Goal: Complete application form: Complete application form

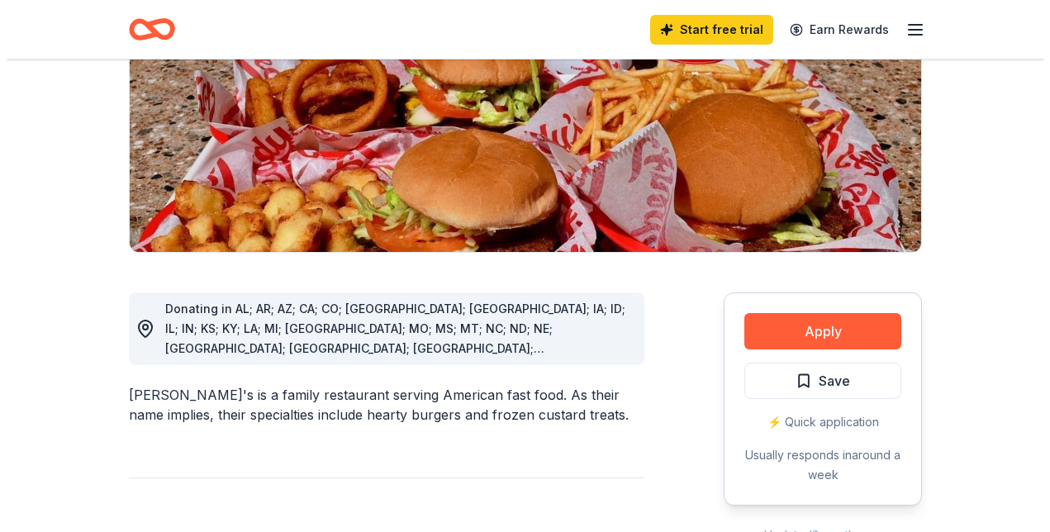
scroll to position [296, 0]
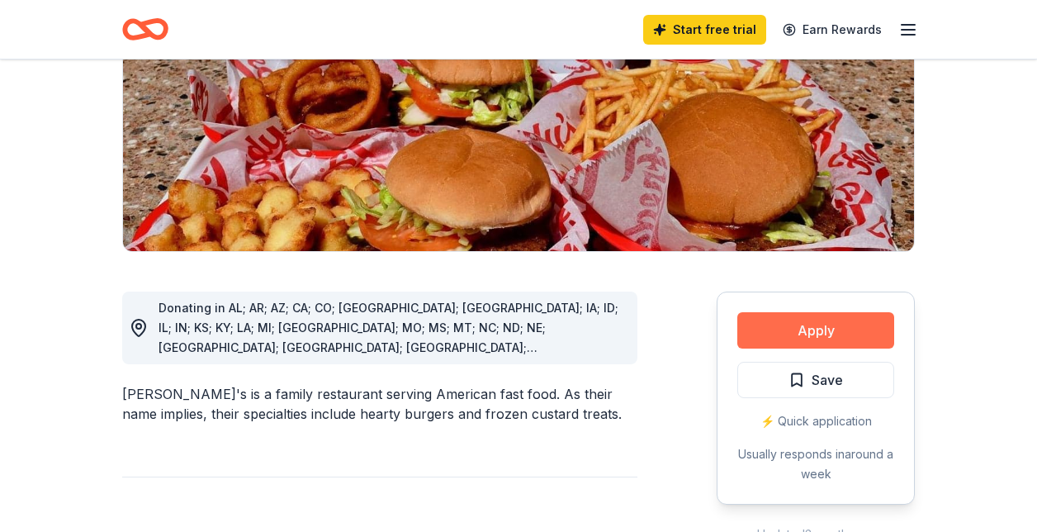
click at [799, 312] on button "Apply" at bounding box center [816, 330] width 157 height 36
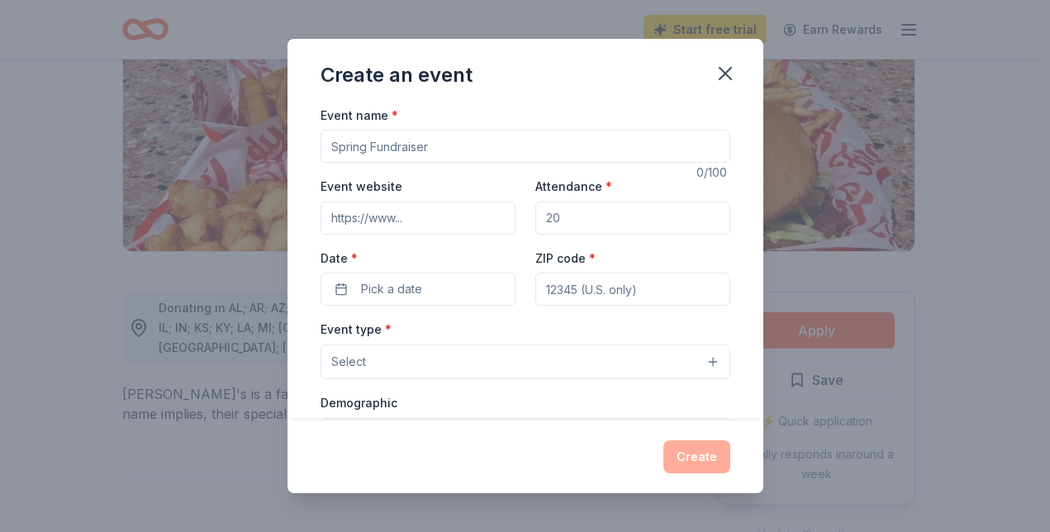
click at [431, 149] on input "Event name *" at bounding box center [525, 146] width 410 height 33
type input "Fall Festival"
click at [560, 212] on input "Attendance *" at bounding box center [632, 218] width 195 height 33
type input "300"
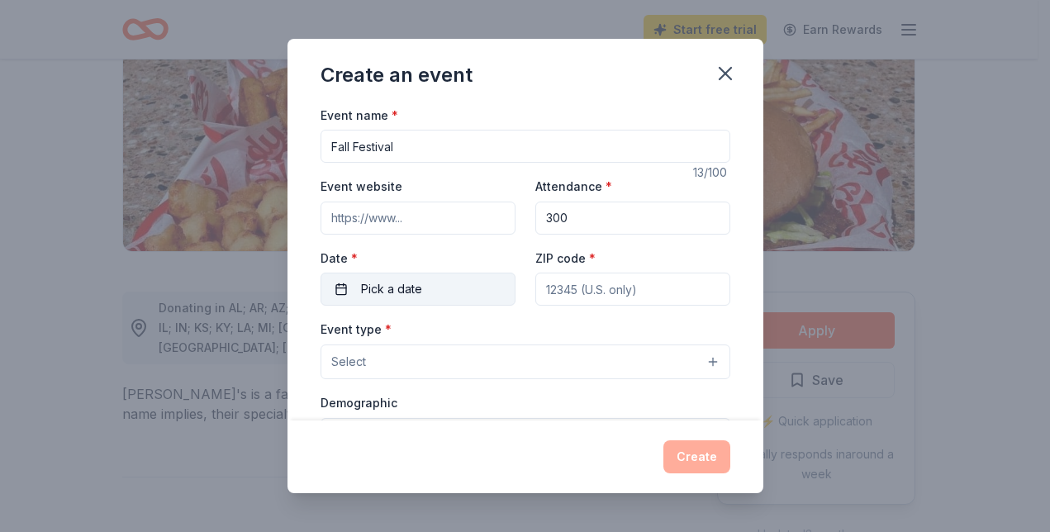
click at [434, 280] on button "Pick a date" at bounding box center [417, 289] width 195 height 33
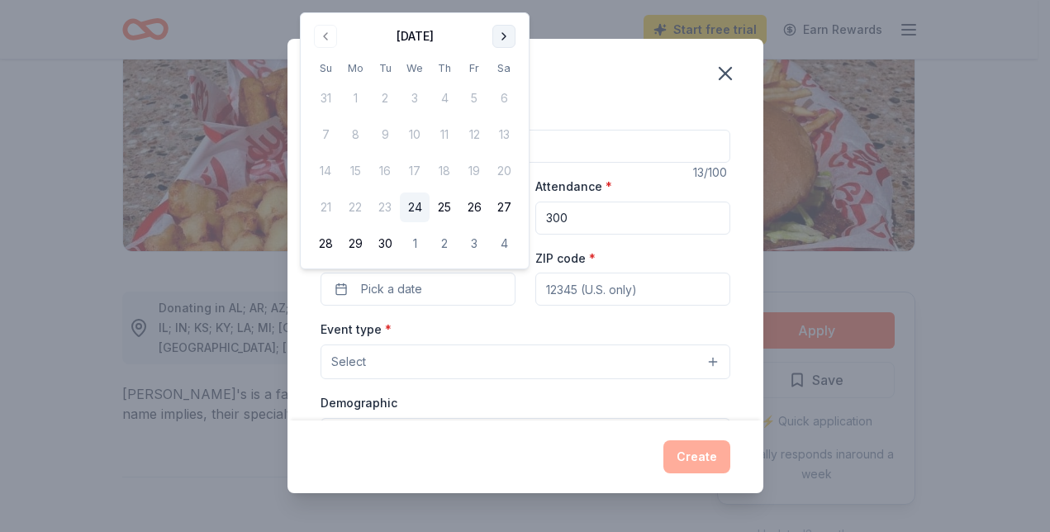
click at [505, 31] on button "Go to next month" at bounding box center [503, 36] width 23 height 23
click at [453, 243] on button "30" at bounding box center [444, 244] width 30 height 30
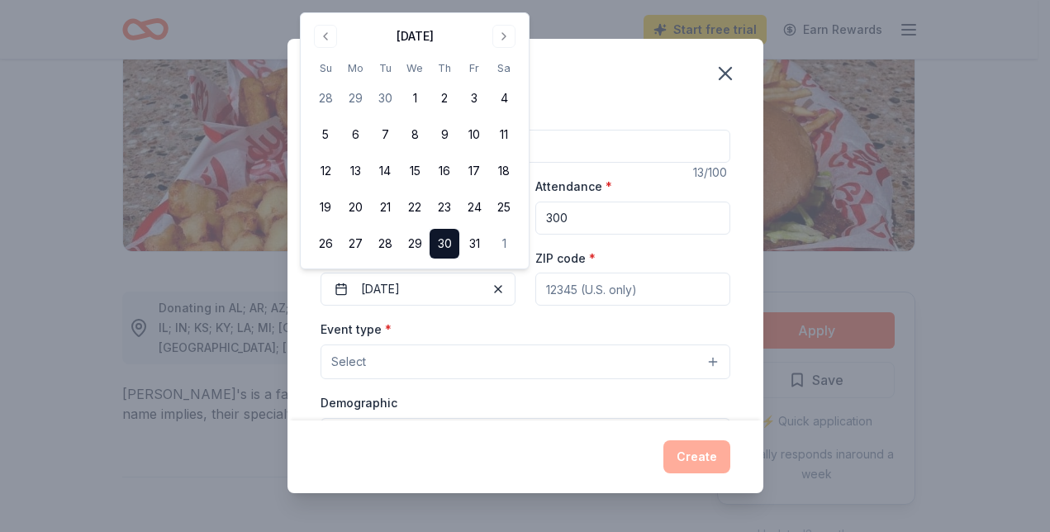
click at [627, 293] on input "ZIP code *" at bounding box center [632, 289] width 195 height 33
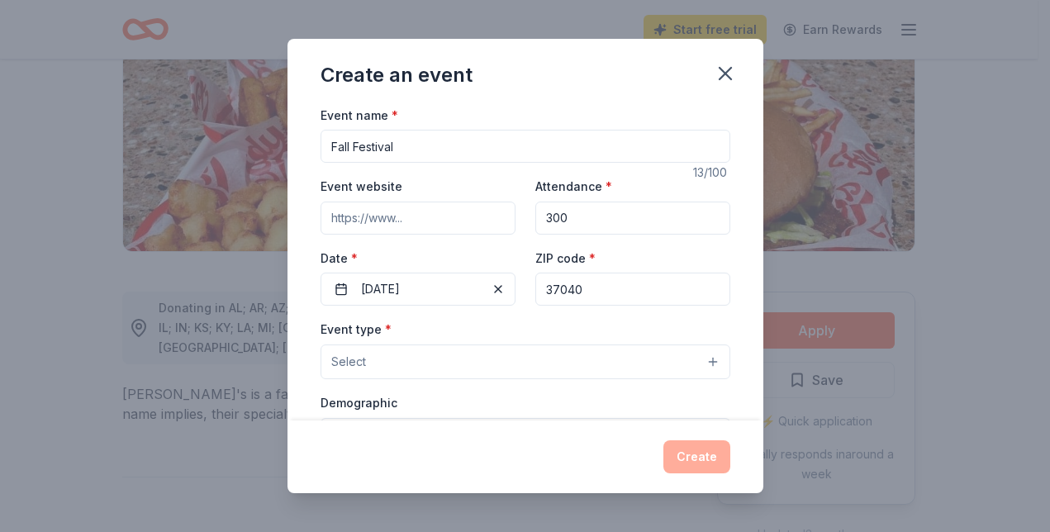
type input "37040"
click at [414, 358] on button "Select" at bounding box center [525, 361] width 410 height 35
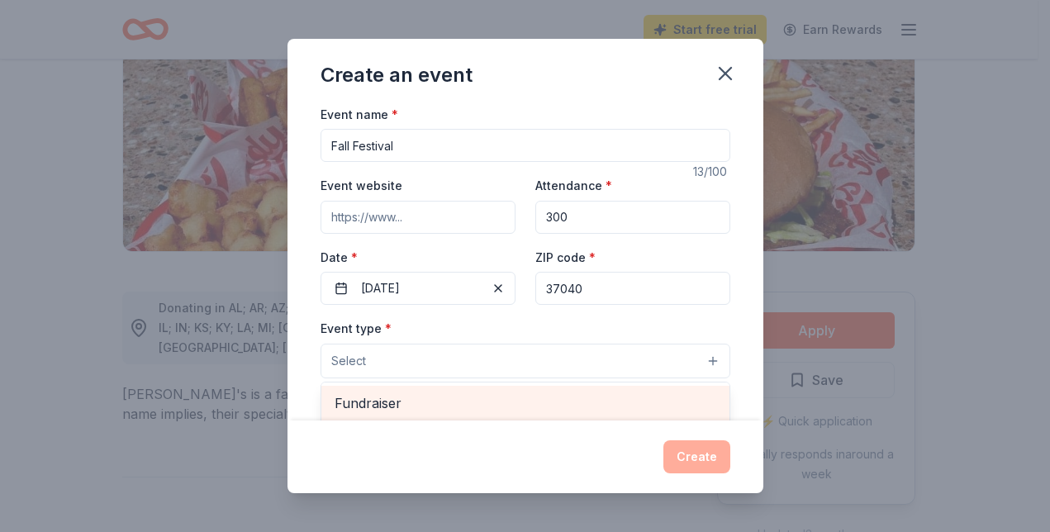
click at [406, 391] on div "Fundraiser" at bounding box center [525, 403] width 408 height 35
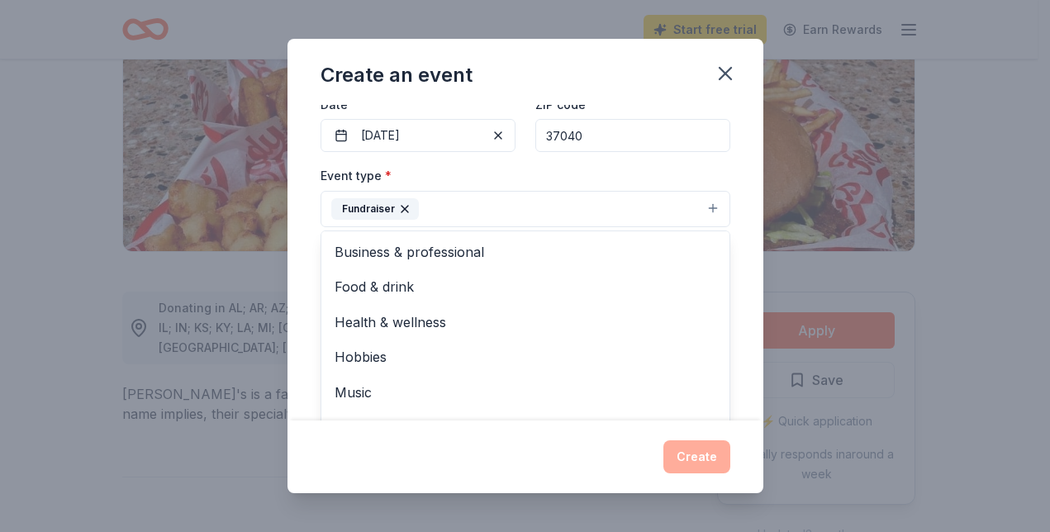
scroll to position [20, 0]
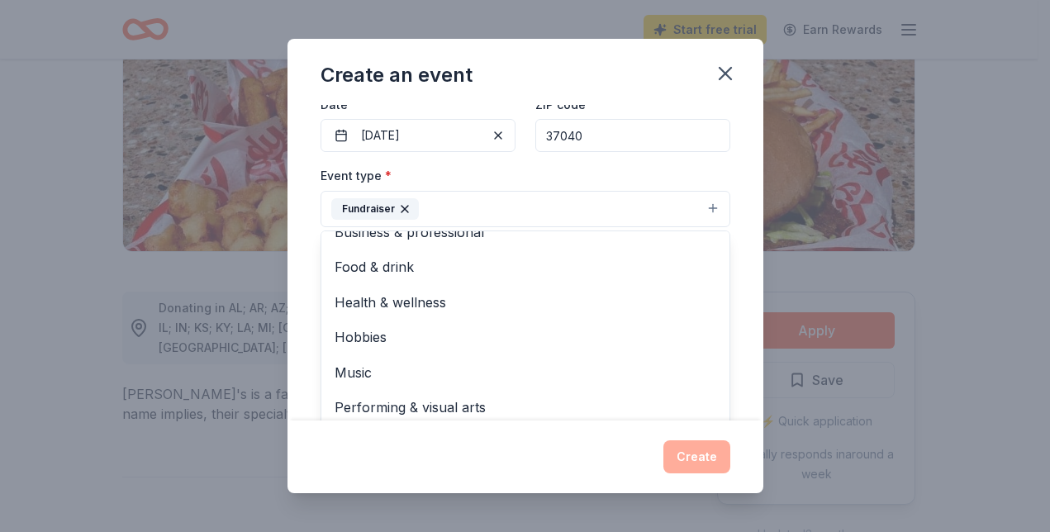
click at [728, 192] on div "Event name * Fall Festival 13 /100 Event website Attendance * 300 Date * 10/30/…" at bounding box center [525, 263] width 476 height 316
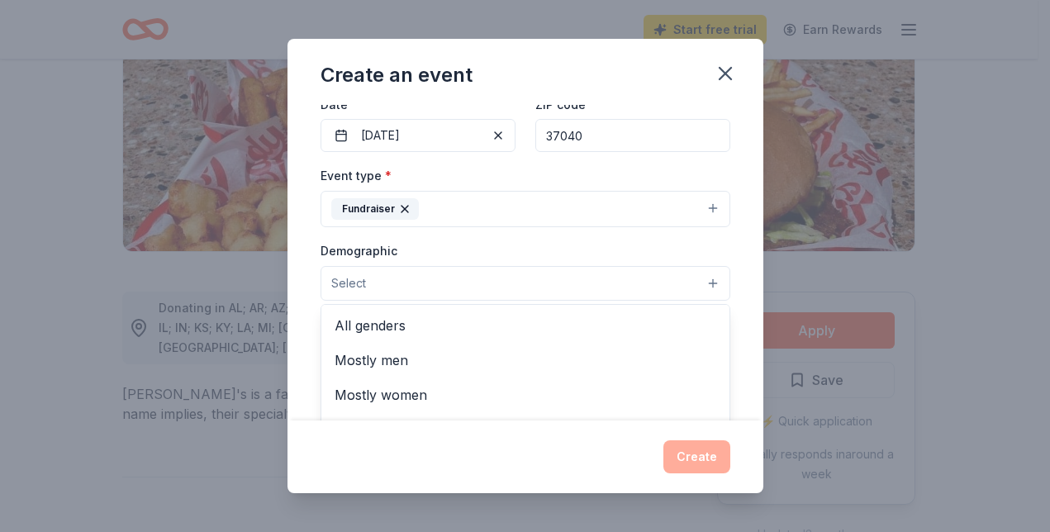
click at [448, 287] on button "Select" at bounding box center [525, 283] width 410 height 35
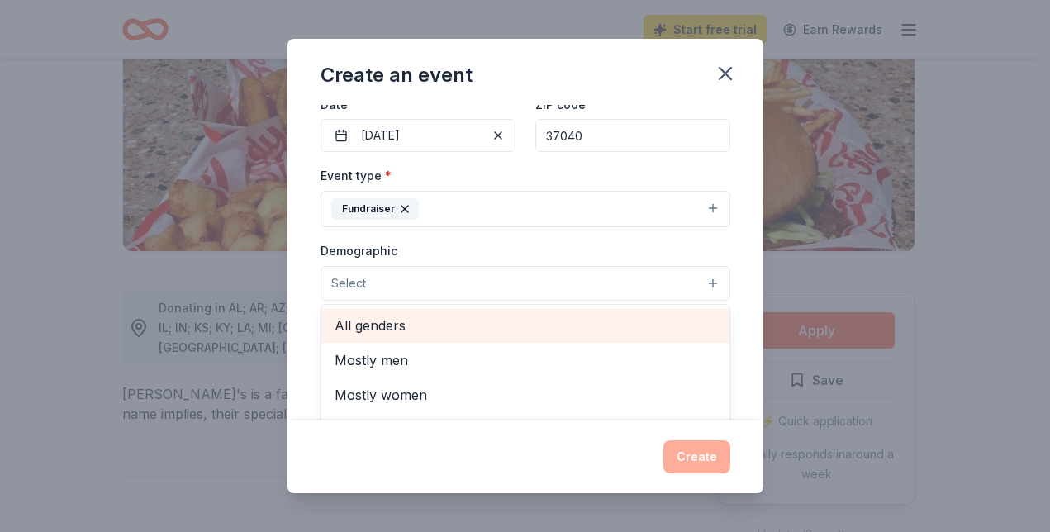
click at [423, 331] on span "All genders" at bounding box center [525, 325] width 382 height 21
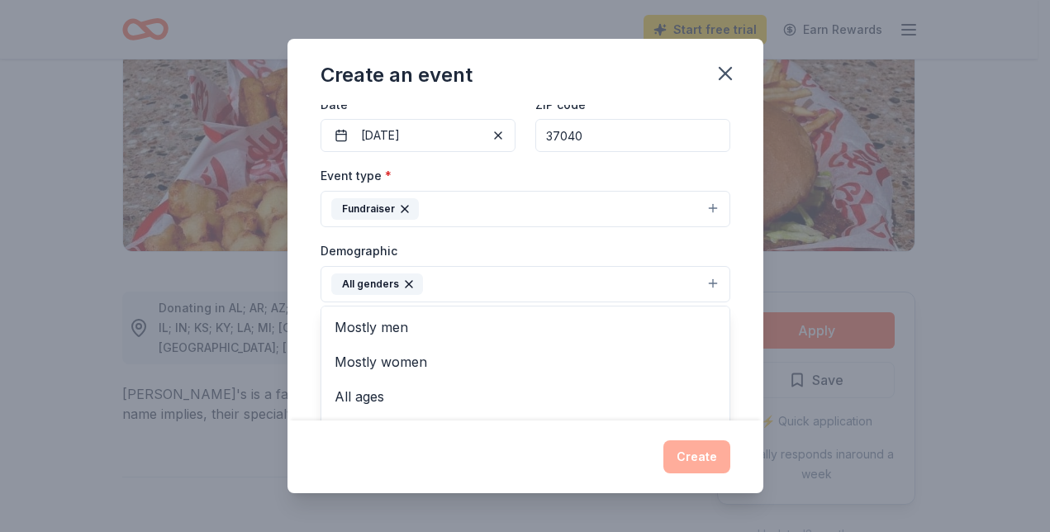
click at [743, 275] on div "Event name * Fall Festival 13 /100 Event website Attendance * 300 Date * 10/30/…" at bounding box center [525, 263] width 476 height 316
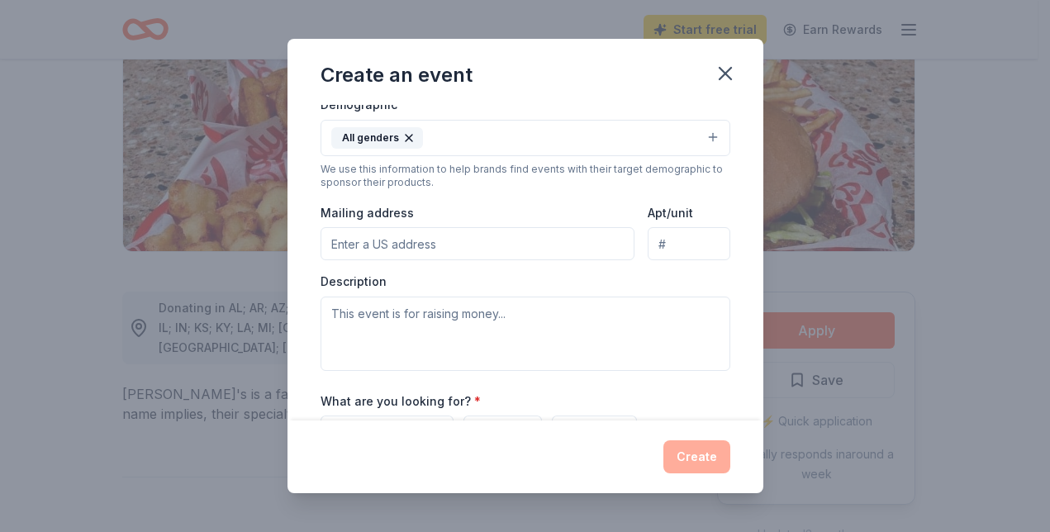
scroll to position [301, 0]
click at [533, 241] on input "Mailing address" at bounding box center [477, 241] width 315 height 33
type input "3705 Trenton Road, Clarksville, TN, 37040"
click at [444, 340] on textarea at bounding box center [525, 332] width 410 height 74
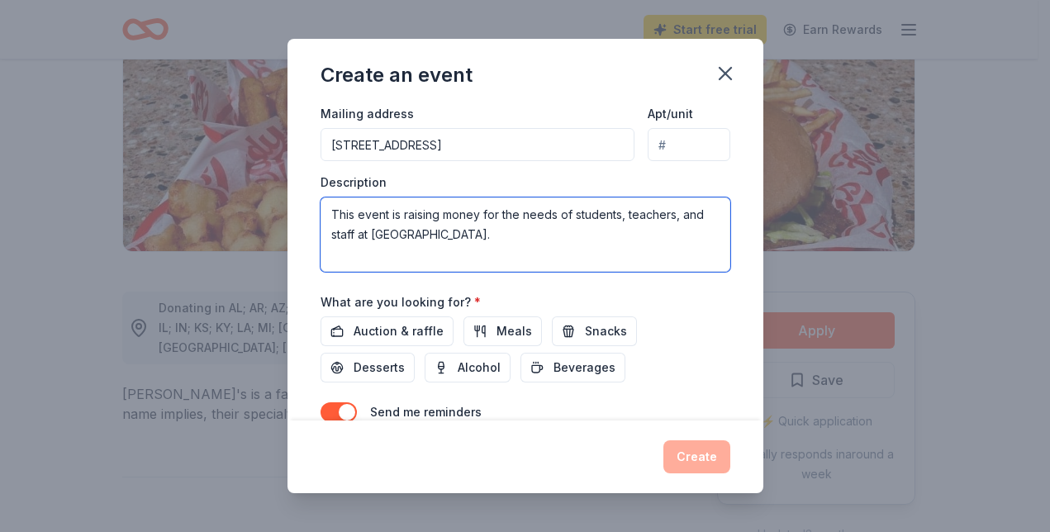
scroll to position [405, 0]
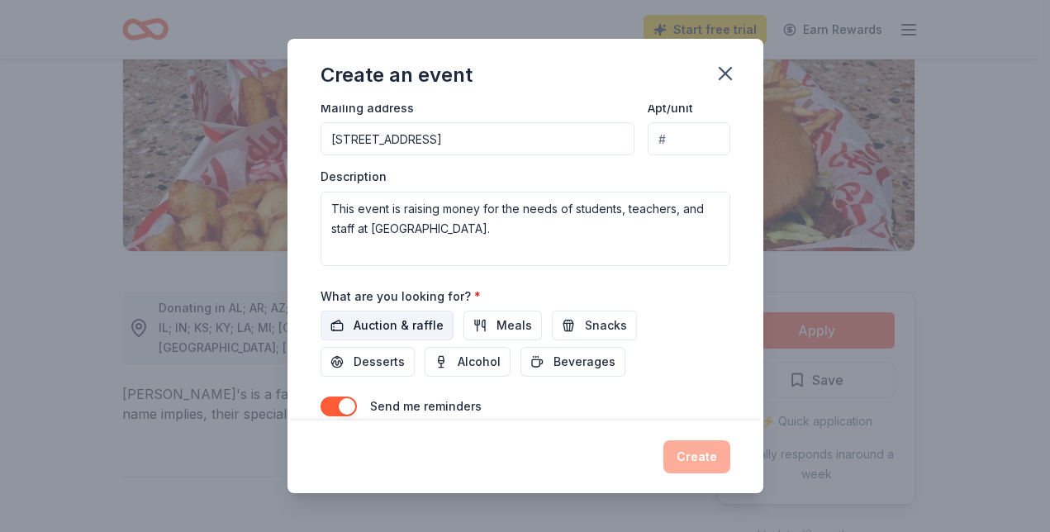
click at [385, 328] on span "Auction & raffle" at bounding box center [398, 325] width 90 height 20
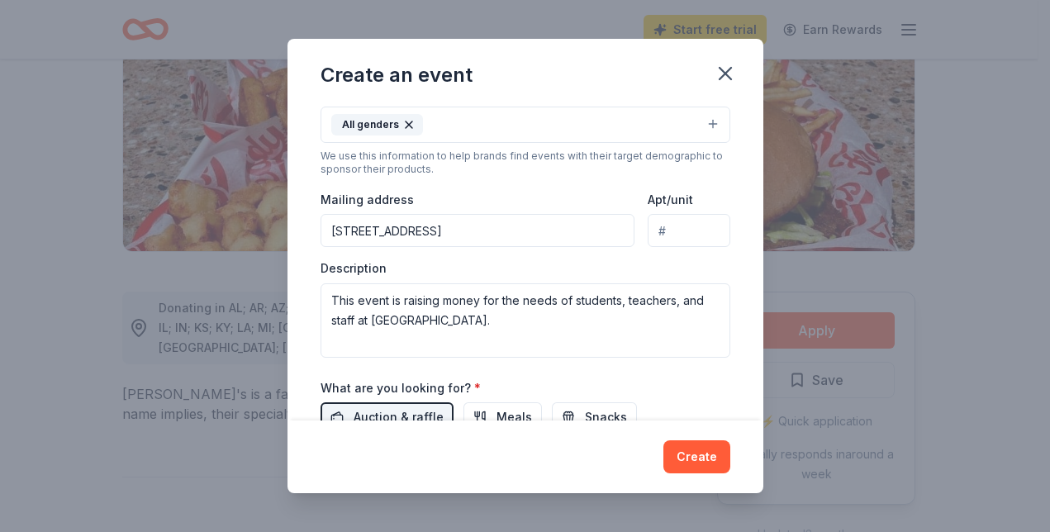
scroll to position [314, 0]
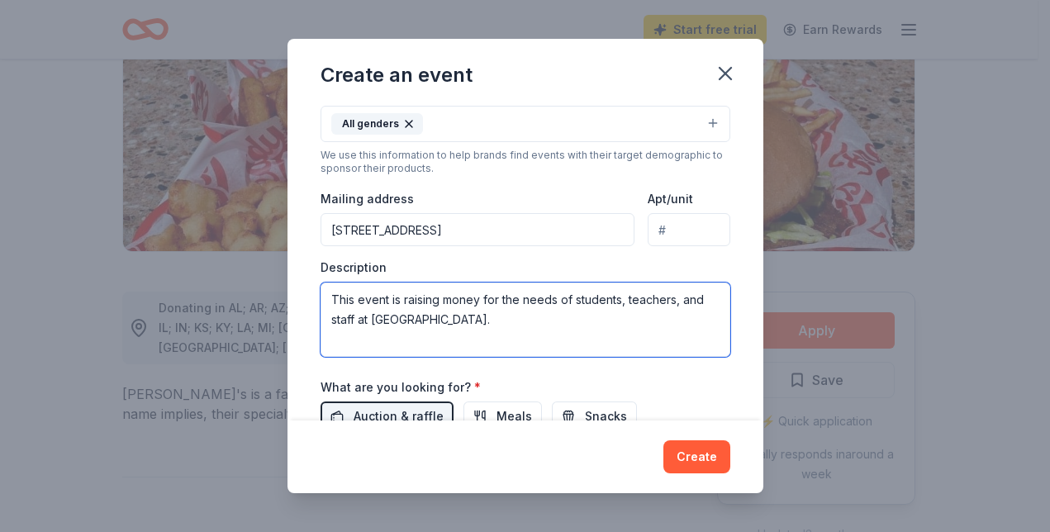
drag, startPoint x: 583, startPoint y: 316, endPoint x: 298, endPoint y: 277, distance: 287.7
click at [298, 277] on div "Event name * Fall Festival 13 /100 Event website Attendance * 300 Date * 10/30/…" at bounding box center [525, 263] width 476 height 316
paste textarea "e Northeast Elementary PTO will host its annual Fall Festival on November 7, 20…"
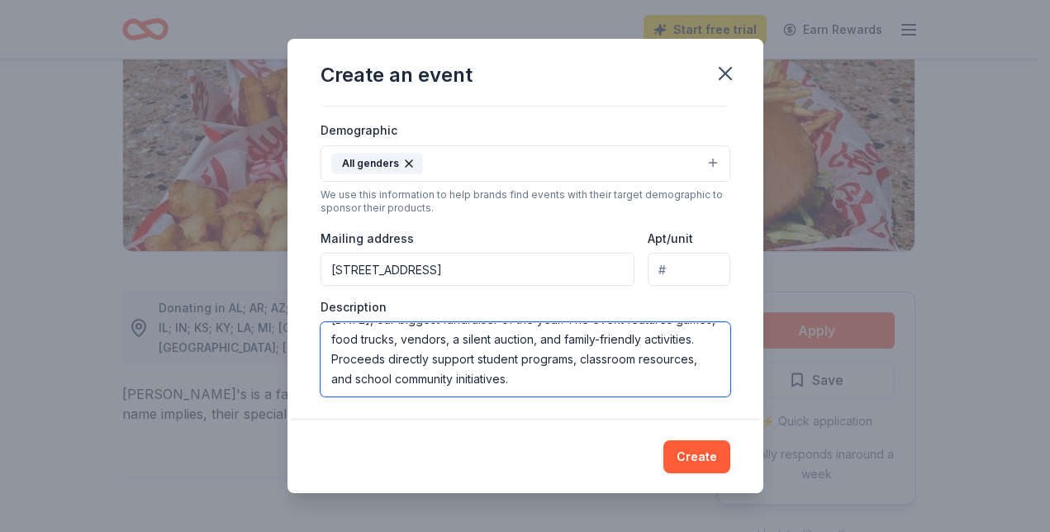
scroll to position [275, 0]
paste textarea "Every dollar donated helps us enrich the educational experience of all Northeas…"
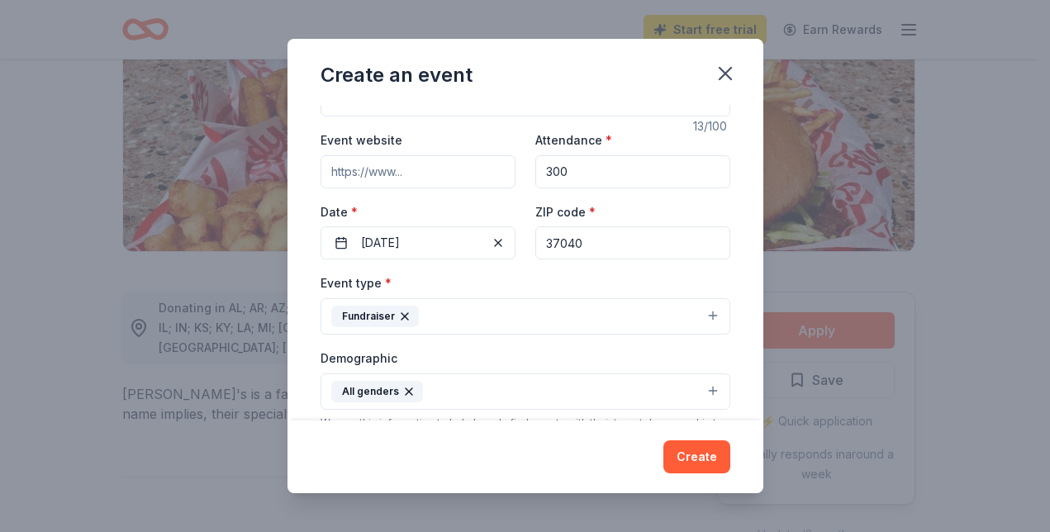
scroll to position [0, 0]
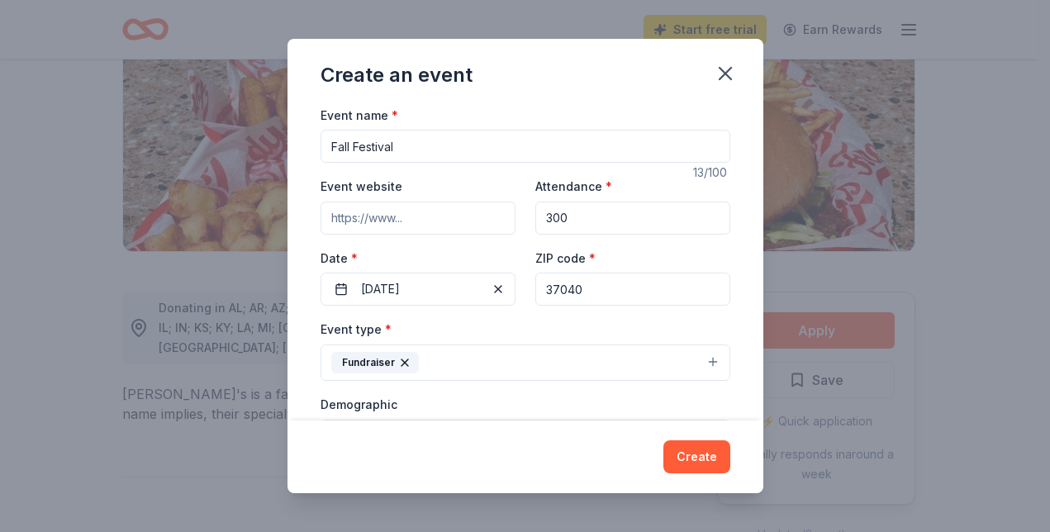
type textarea "The Northeast Elementary PTO will host its annual Fall Festival on November 7, …"
click at [331, 142] on input "Fall Festival" at bounding box center [525, 146] width 410 height 33
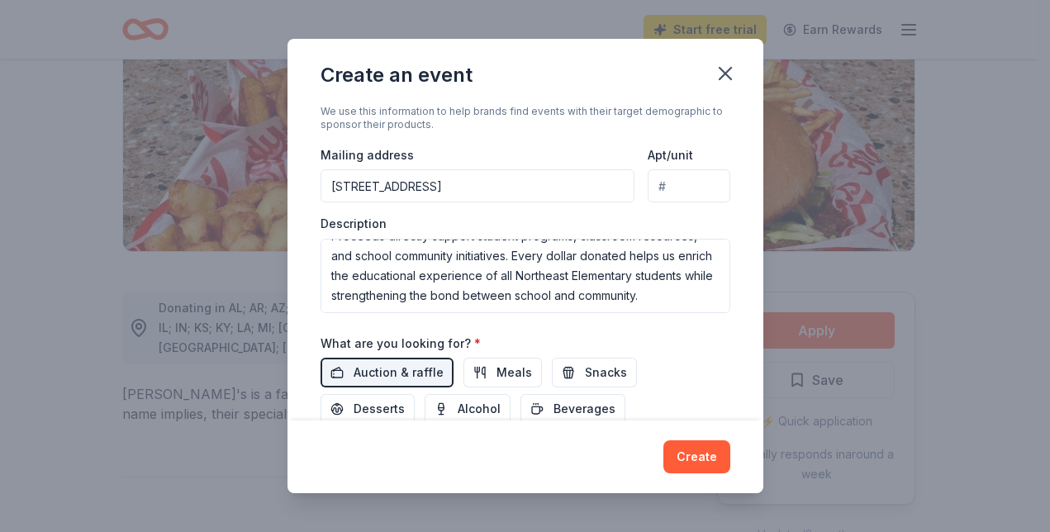
scroll to position [477, 0]
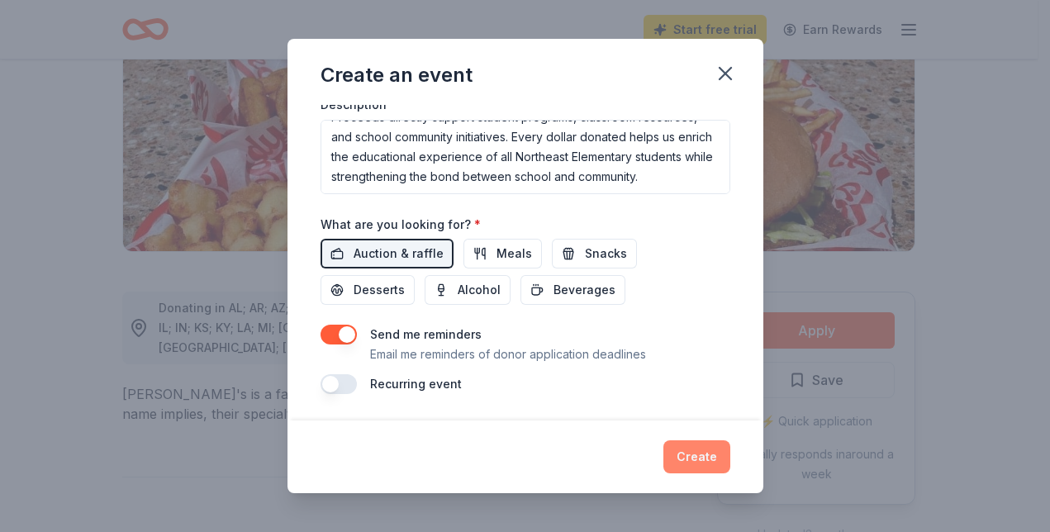
type input "Northeast Elementary School Fall Festival"
click at [683, 462] on button "Create" at bounding box center [696, 456] width 67 height 33
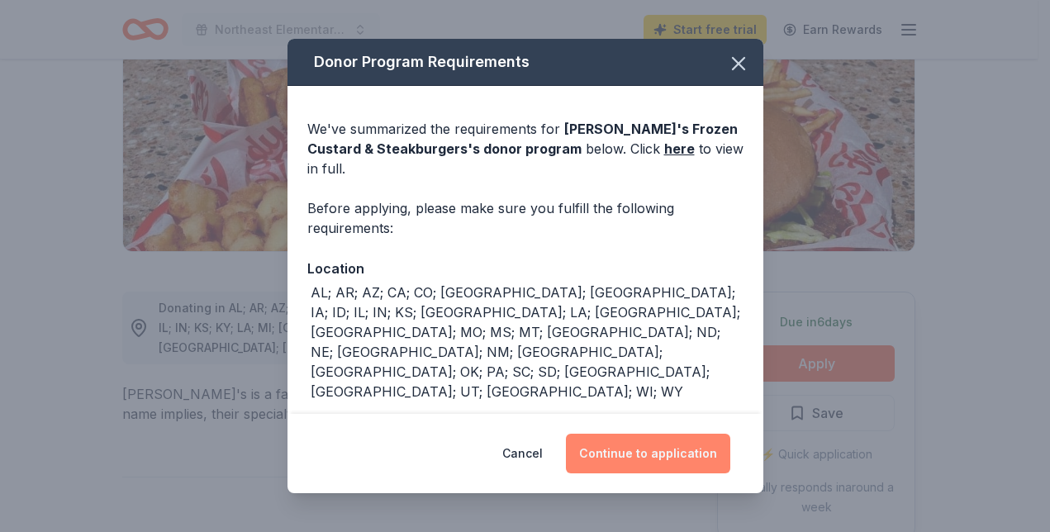
click at [645, 462] on button "Continue to application" at bounding box center [648, 454] width 164 height 40
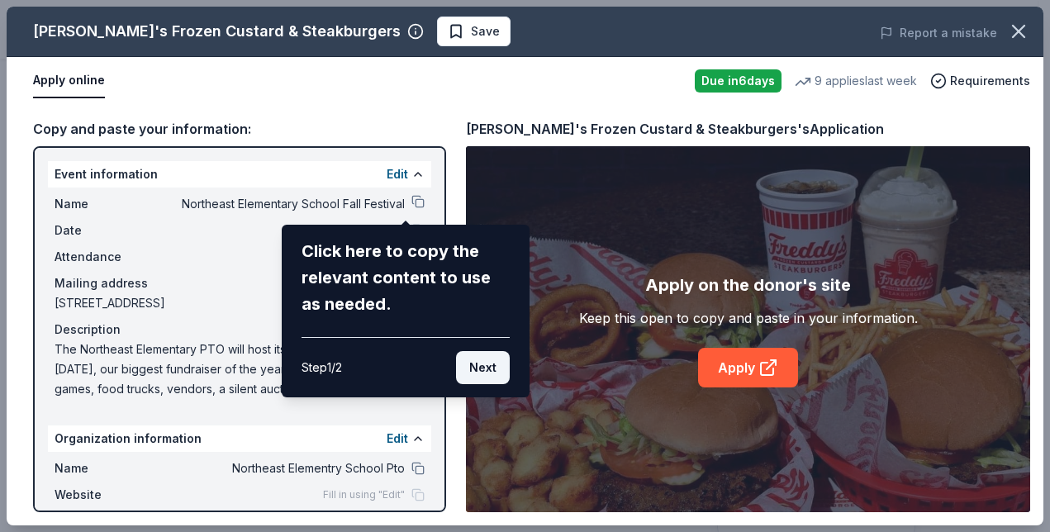
click at [477, 358] on button "Next" at bounding box center [483, 367] width 54 height 33
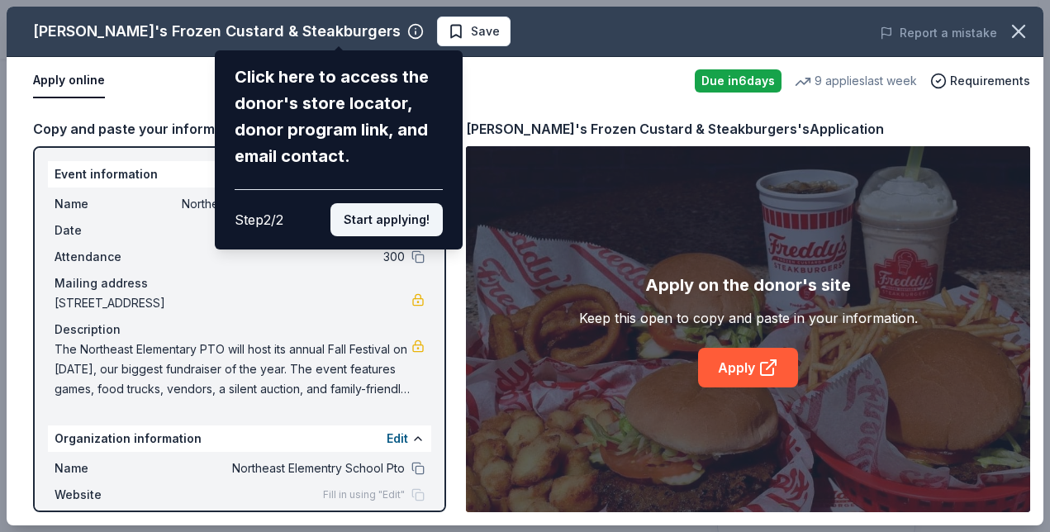
click at [350, 211] on button "Start applying!" at bounding box center [386, 219] width 112 height 33
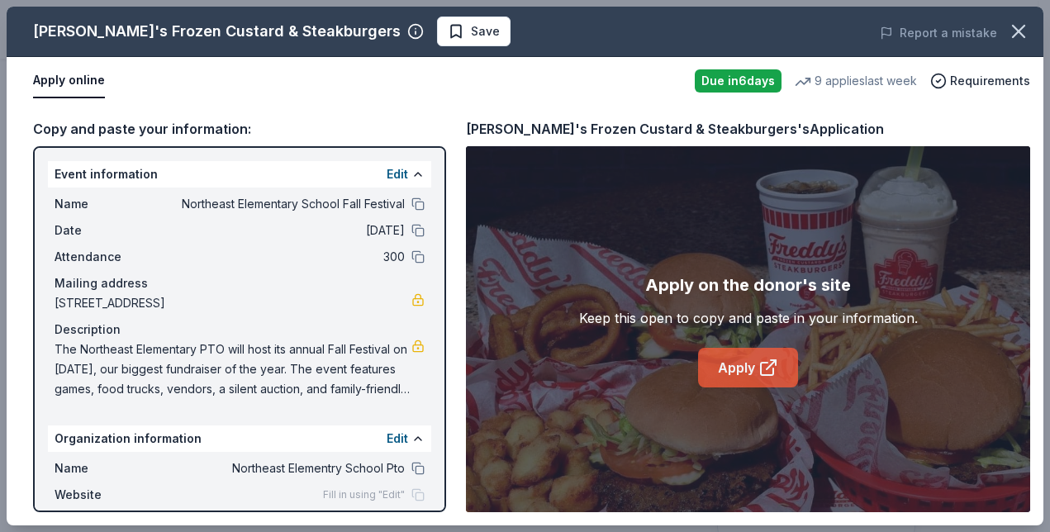
click at [721, 372] on link "Apply" at bounding box center [748, 368] width 100 height 40
click at [471, 39] on span "Save" at bounding box center [485, 31] width 29 height 20
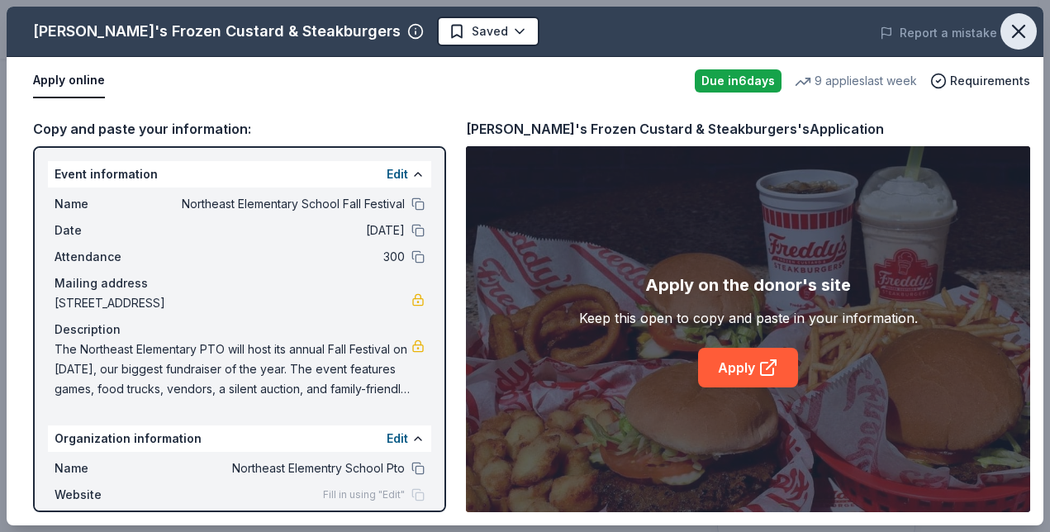
click at [1010, 40] on icon "button" at bounding box center [1018, 31] width 23 height 23
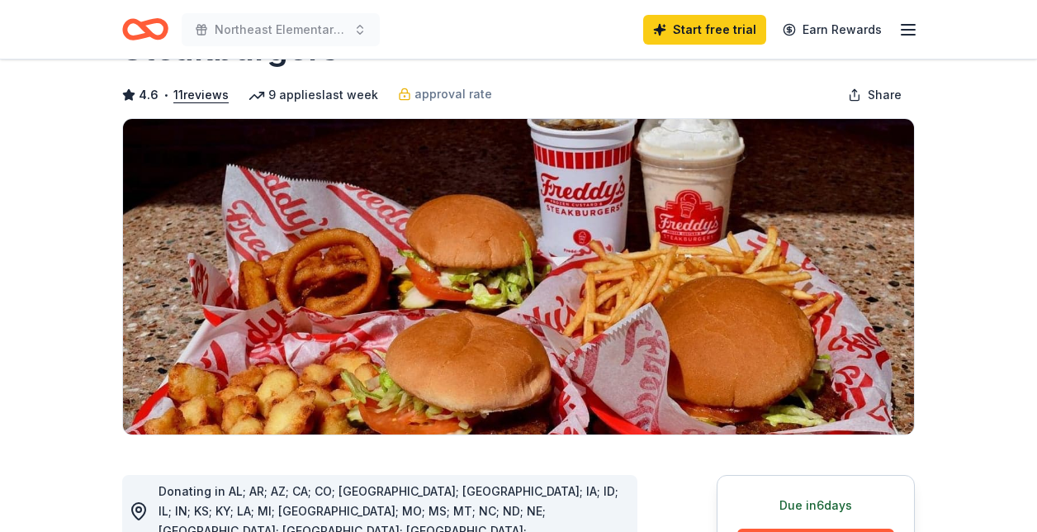
scroll to position [54, 0]
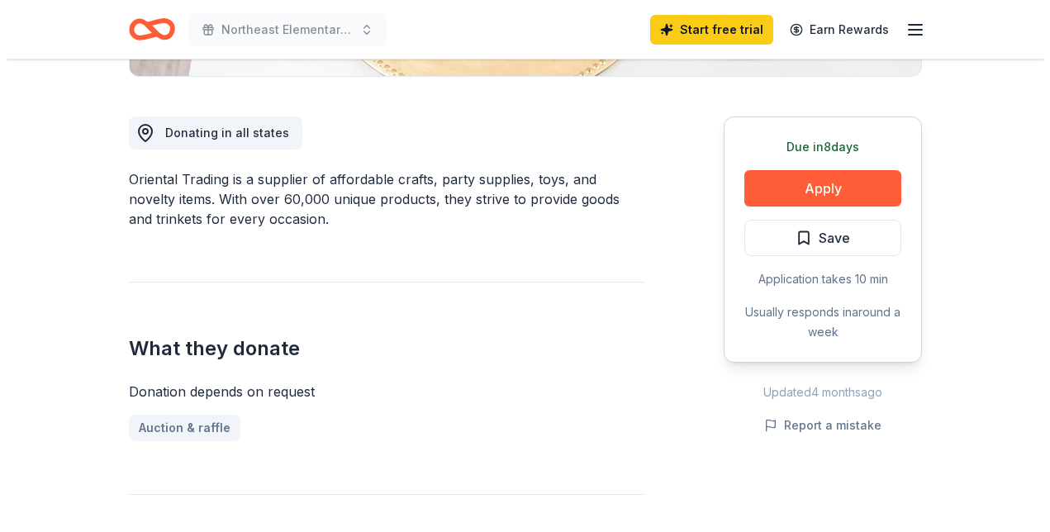
scroll to position [410, 0]
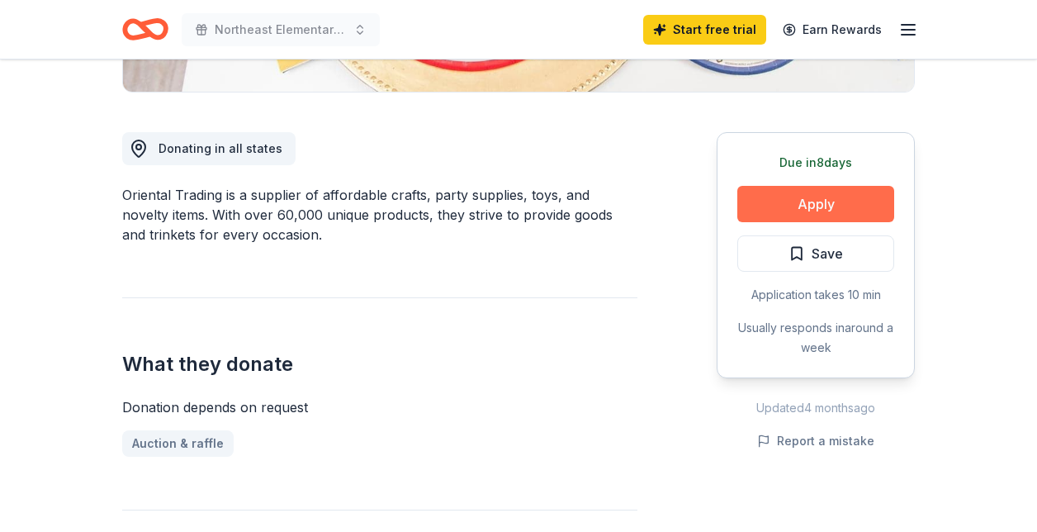
click at [788, 208] on button "Apply" at bounding box center [816, 204] width 157 height 36
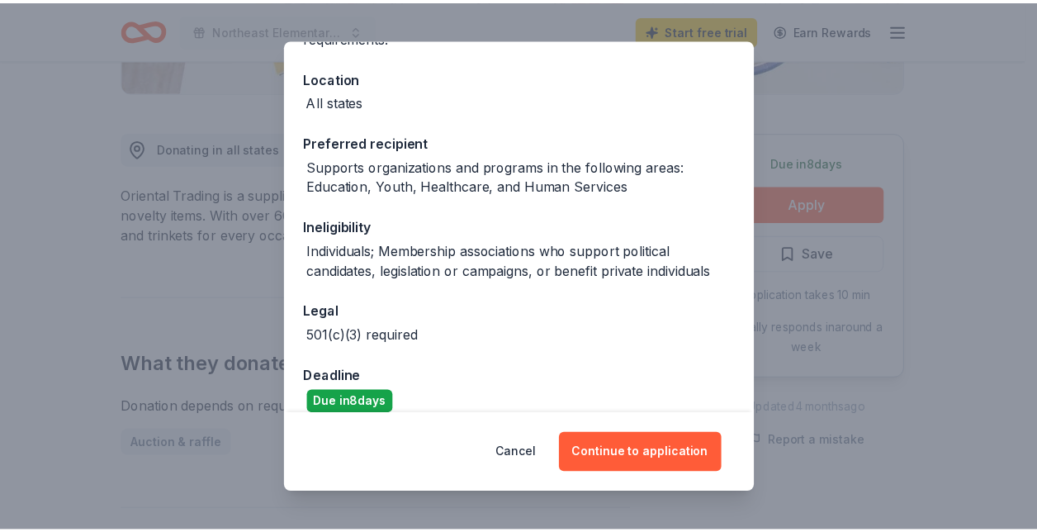
scroll to position [190, 0]
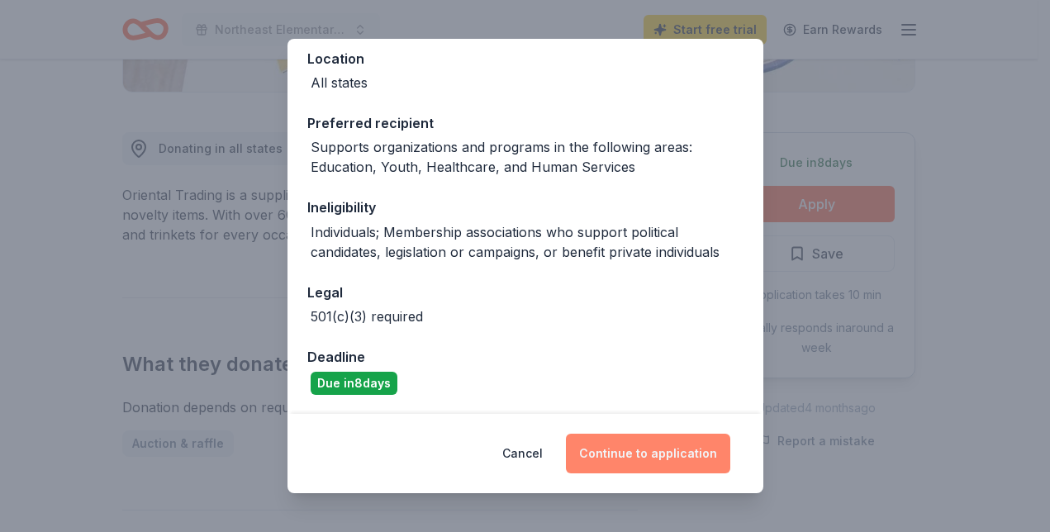
click at [631, 457] on button "Continue to application" at bounding box center [648, 454] width 164 height 40
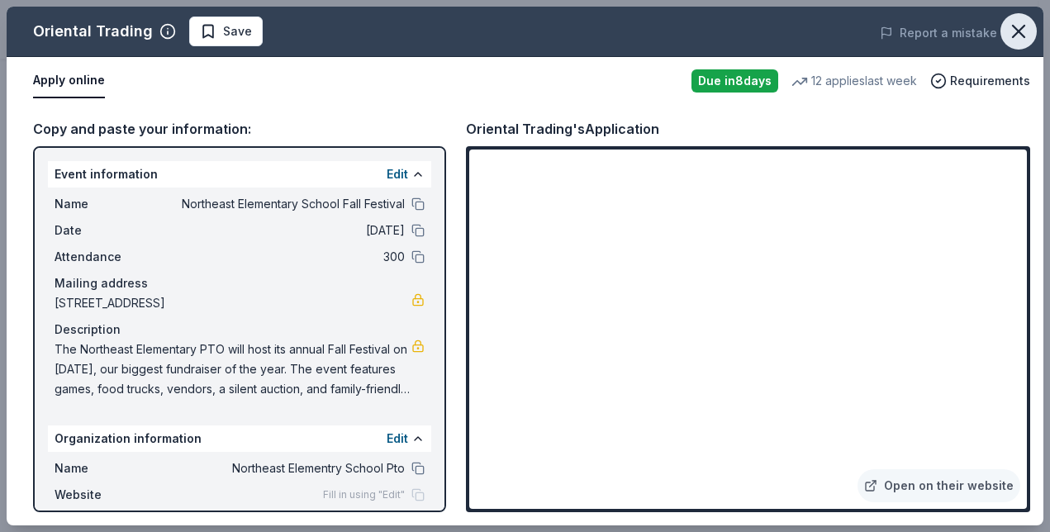
click at [1028, 42] on icon "button" at bounding box center [1018, 31] width 23 height 23
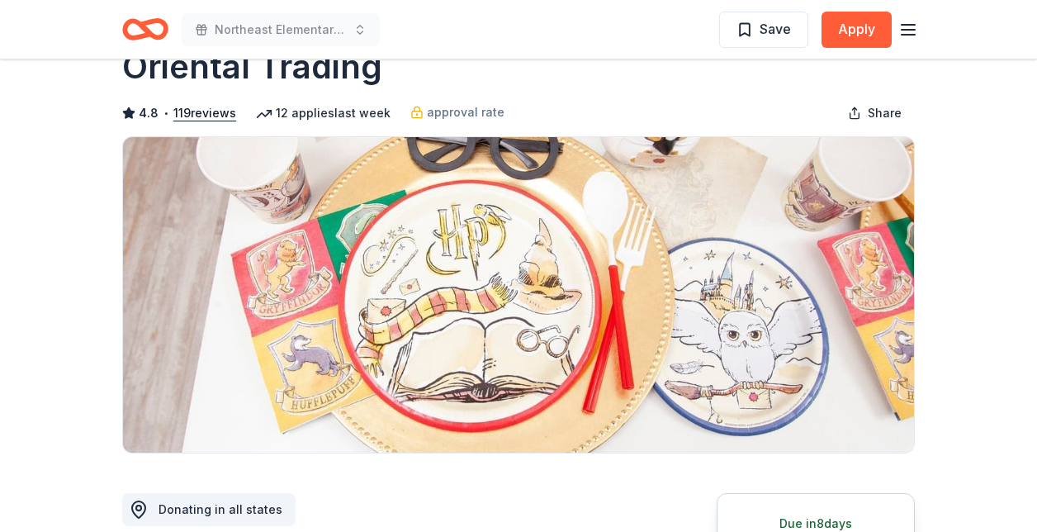
scroll to position [0, 0]
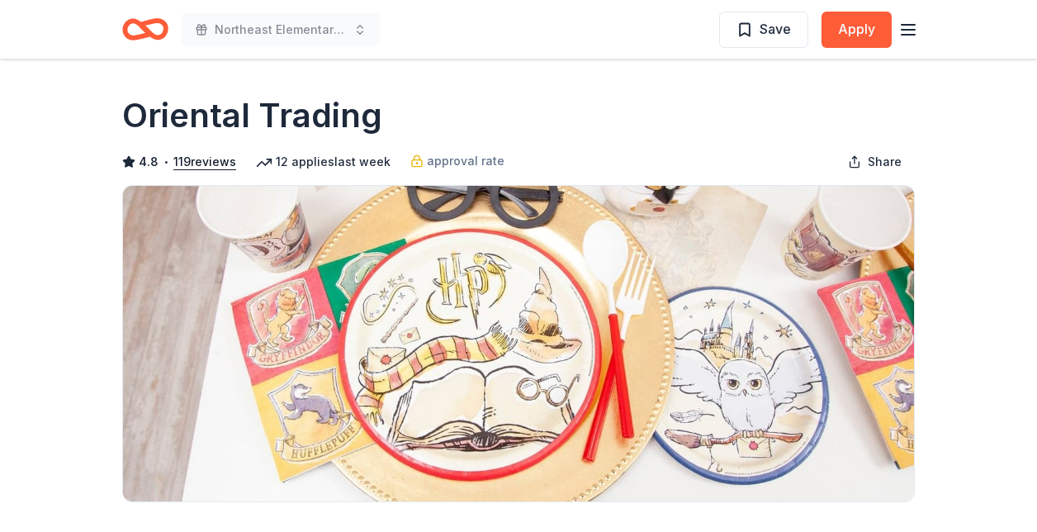
click at [148, 19] on icon "Home" at bounding box center [145, 29] width 46 height 39
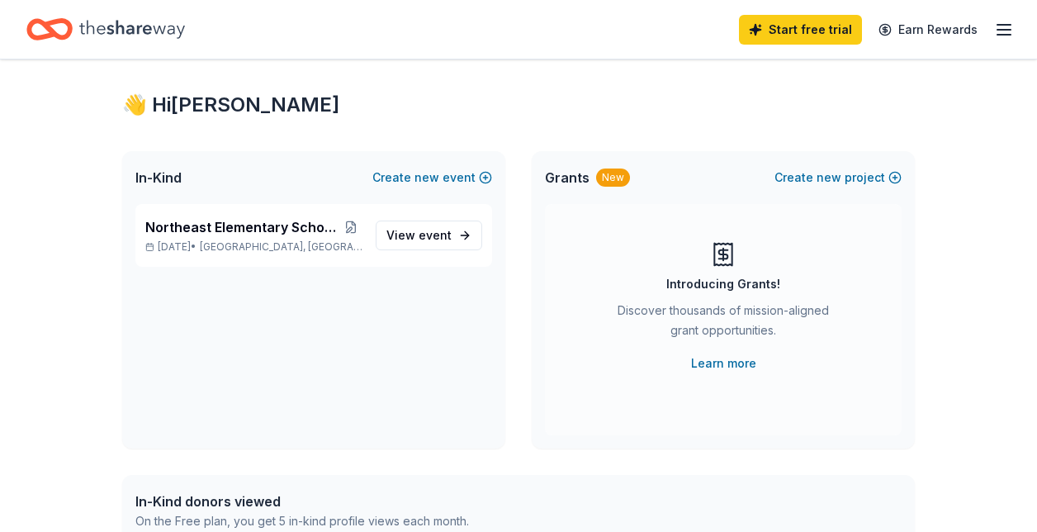
scroll to position [21, 0]
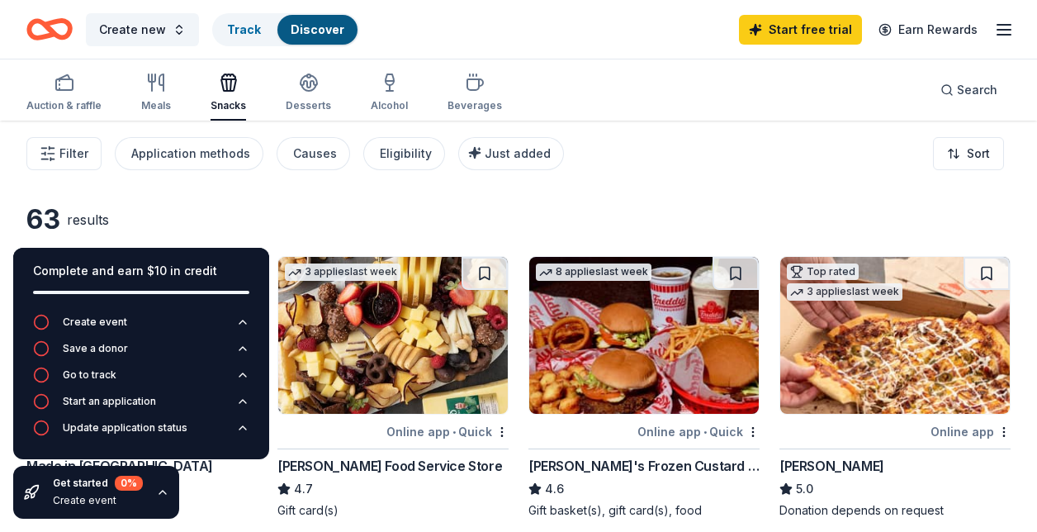
scroll to position [104, 0]
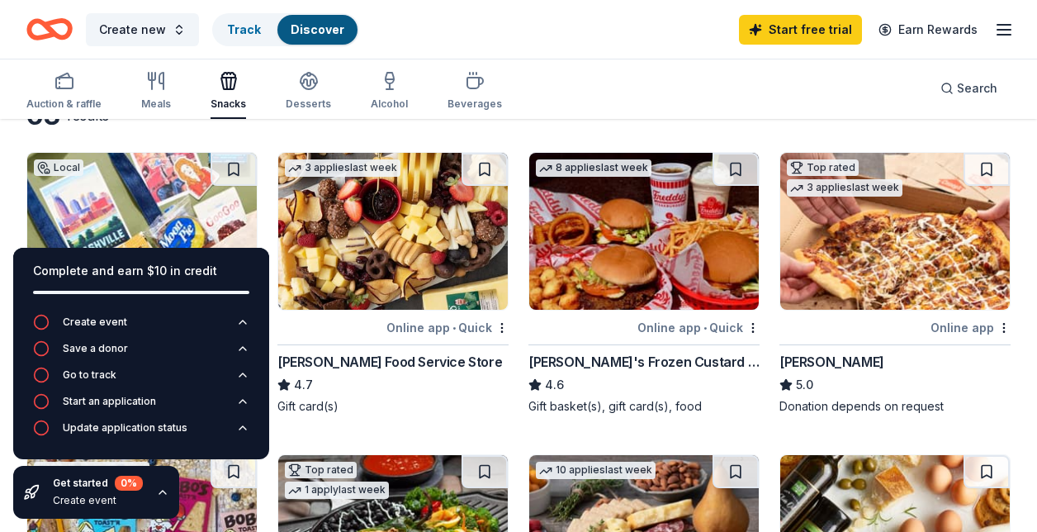
click at [866, 292] on img at bounding box center [895, 231] width 230 height 157
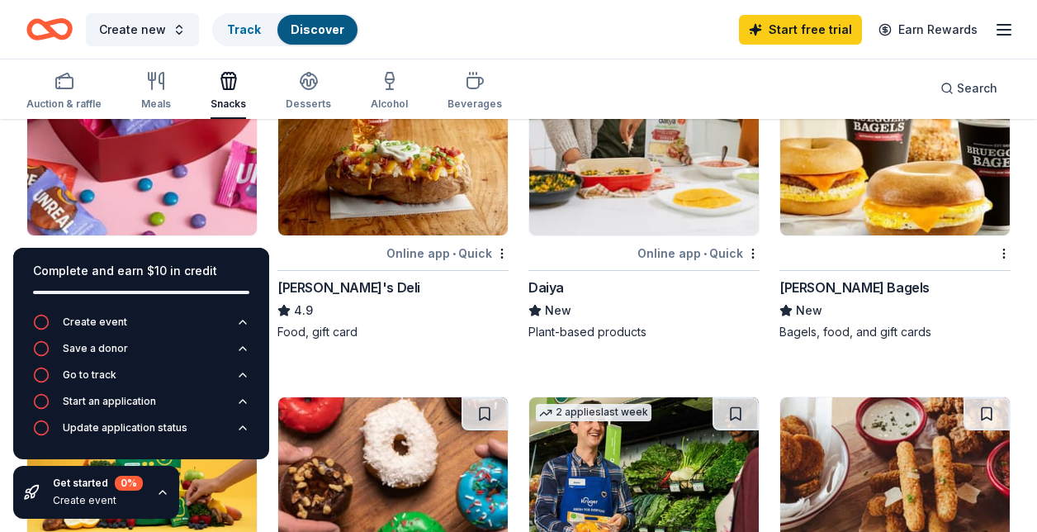
scroll to position [1101, 0]
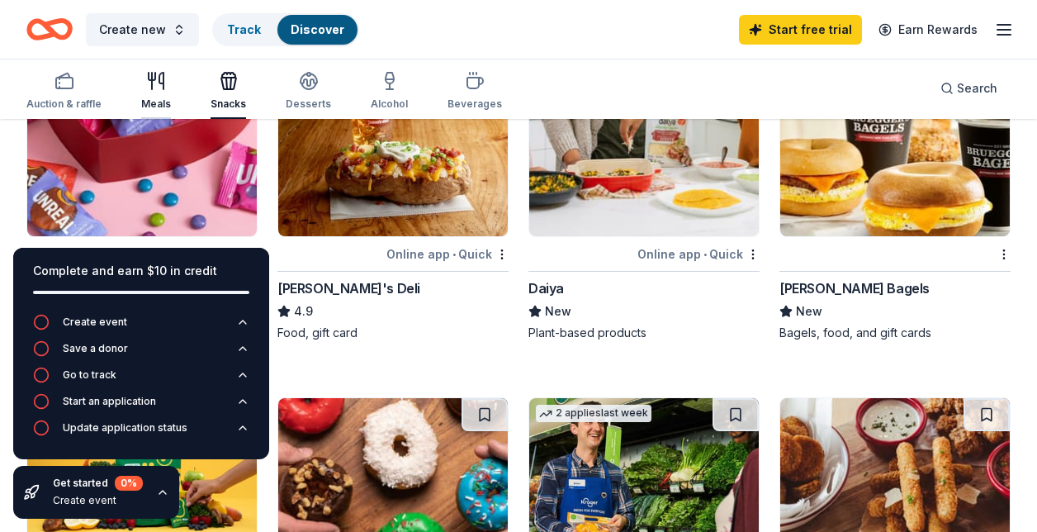
click at [144, 97] on div "Meals" at bounding box center [156, 91] width 30 height 40
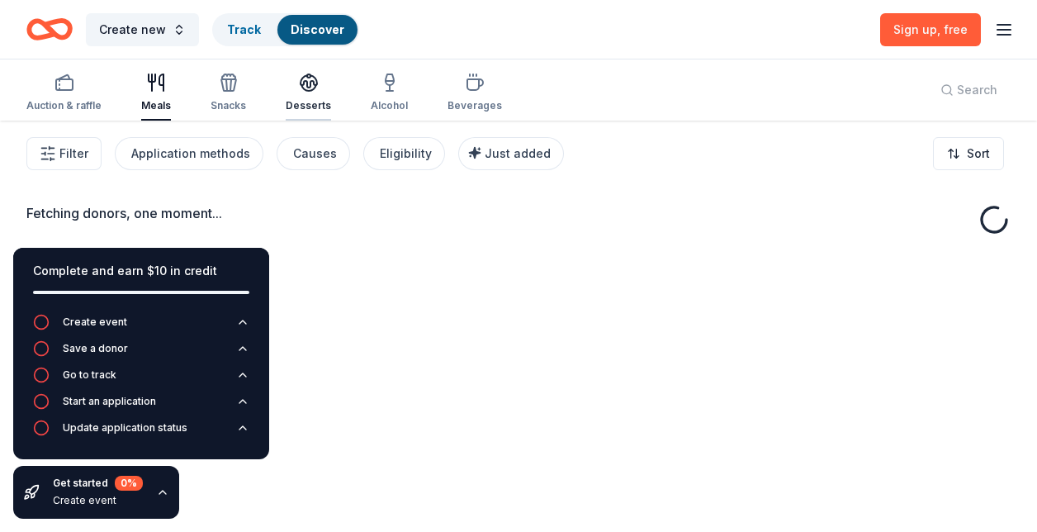
click at [294, 94] on div "Desserts" at bounding box center [308, 93] width 45 height 40
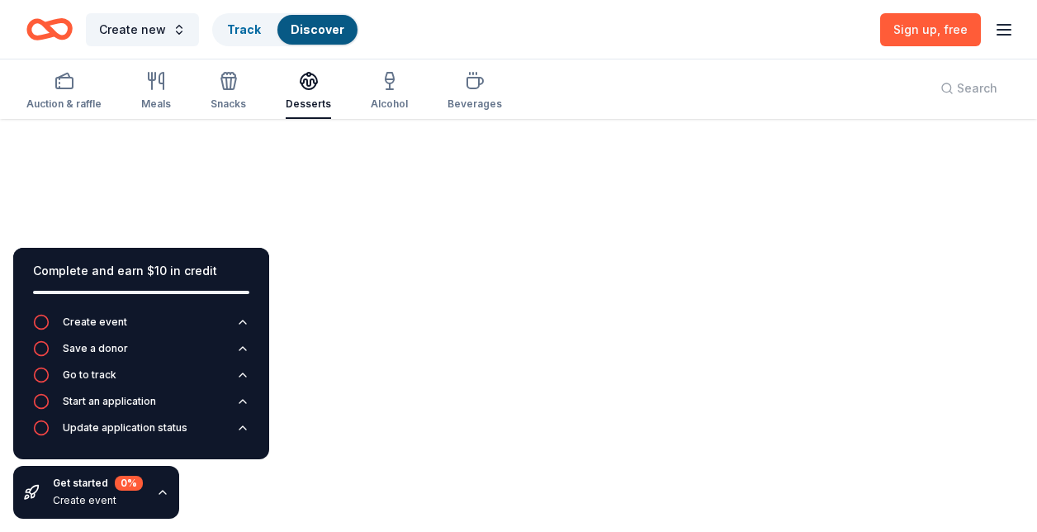
scroll to position [121, 0]
click at [396, 314] on div "Fetching donors, one moment..." at bounding box center [518, 266] width 1037 height 532
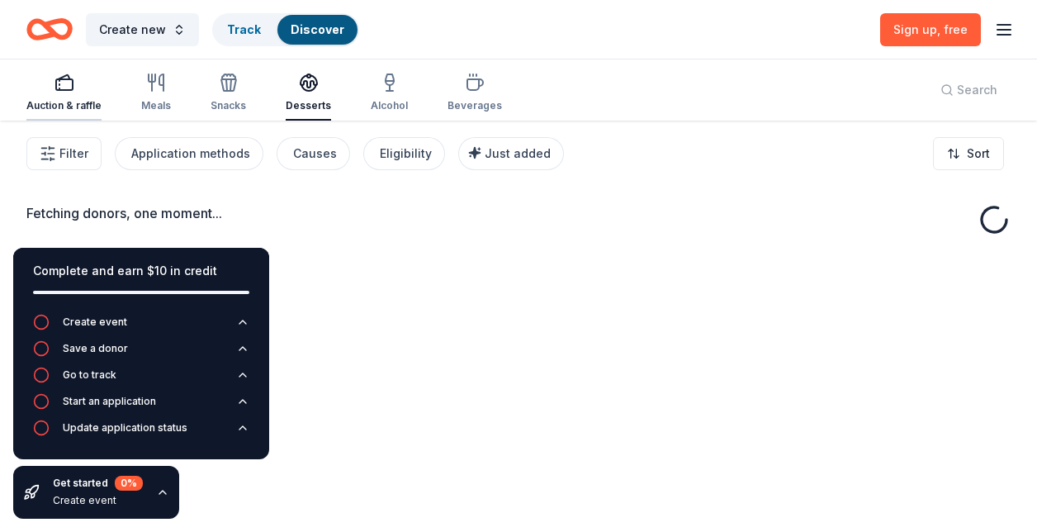
click at [59, 88] on icon "button" at bounding box center [65, 83] width 20 height 20
click at [72, 100] on div "Auction & raffle" at bounding box center [63, 105] width 75 height 13
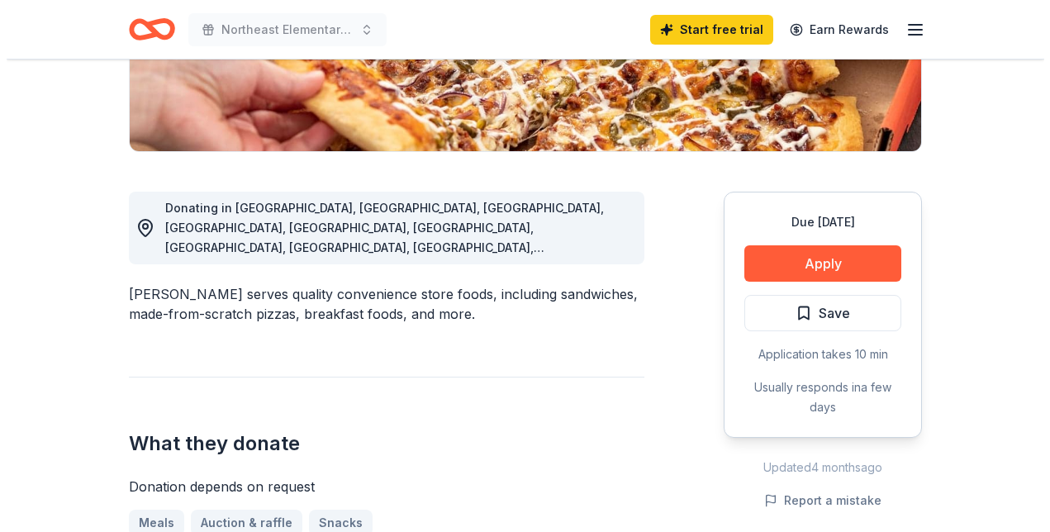
scroll to position [353, 0]
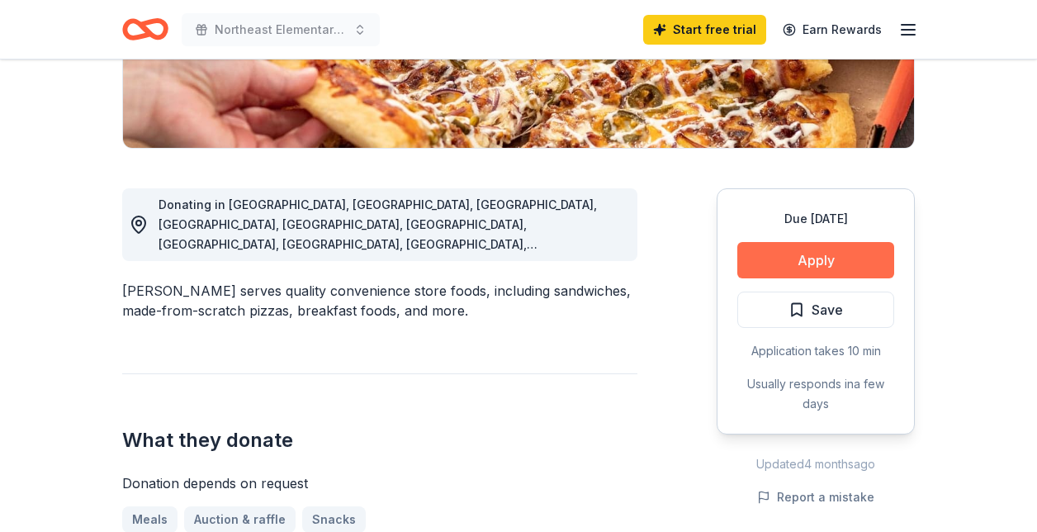
click at [752, 261] on button "Apply" at bounding box center [816, 260] width 157 height 36
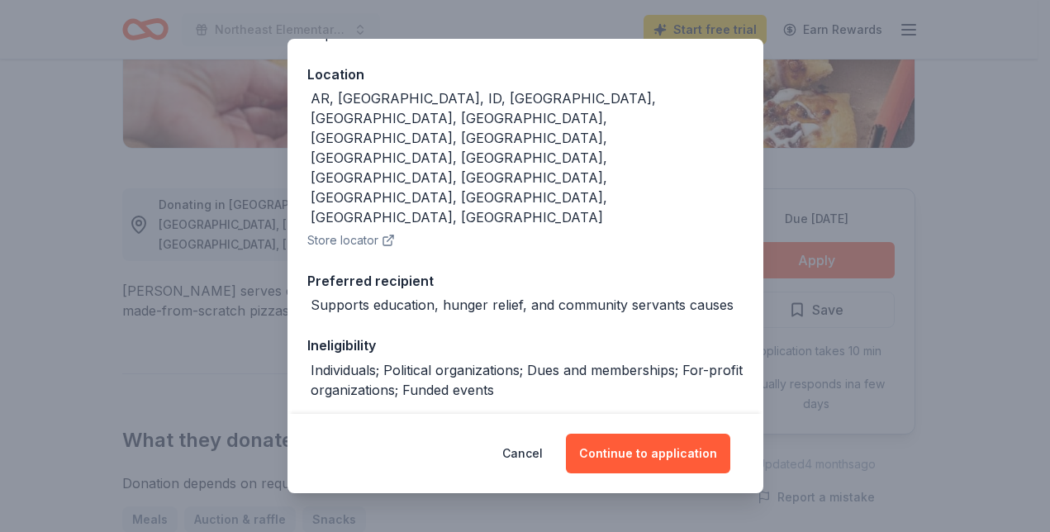
scroll to position [193, 0]
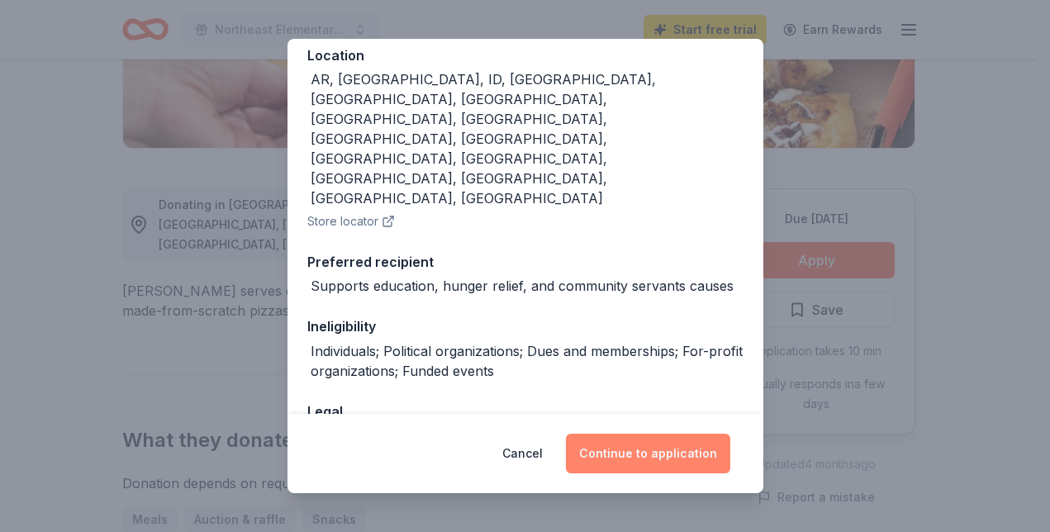
click at [635, 444] on button "Continue to application" at bounding box center [648, 454] width 164 height 40
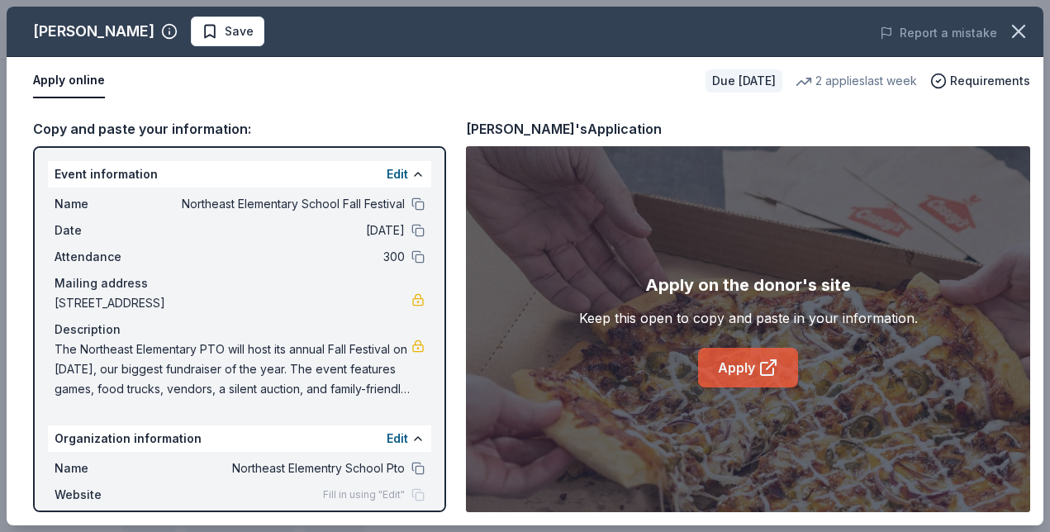
click at [742, 375] on link "Apply" at bounding box center [748, 368] width 100 height 40
